Goal: Task Accomplishment & Management: Use online tool/utility

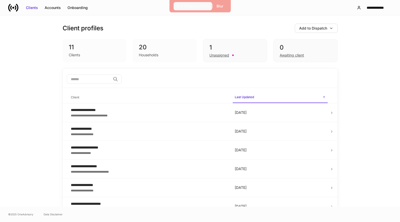
click at [187, 8] on div "Exit Impersonation" at bounding box center [193, 6] width 32 height 5
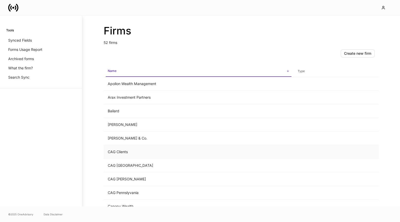
click at [158, 153] on td "CAG Clients" at bounding box center [199, 152] width 190 height 14
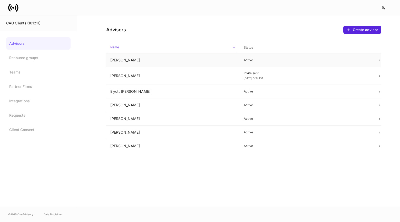
click at [200, 58] on td "Chris Csenge" at bounding box center [173, 60] width 134 height 14
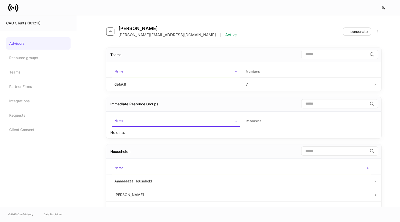
click at [108, 34] on button "button" at bounding box center [110, 31] width 8 height 8
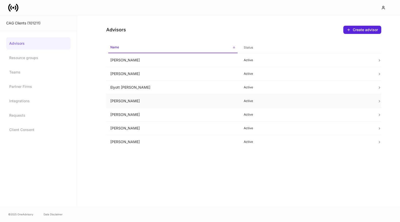
click at [138, 100] on td "Erika Leon" at bounding box center [173, 101] width 134 height 14
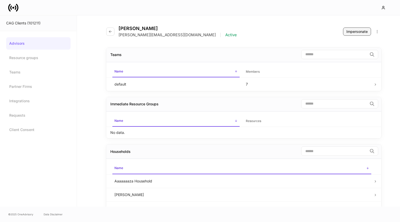
click at [354, 35] on button "Impersonate" at bounding box center [357, 31] width 28 height 8
